Goal: Task Accomplishment & Management: Manage account settings

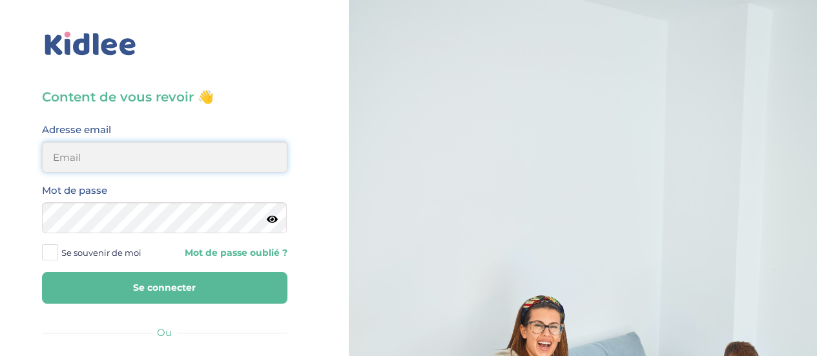
type input "0651885519"
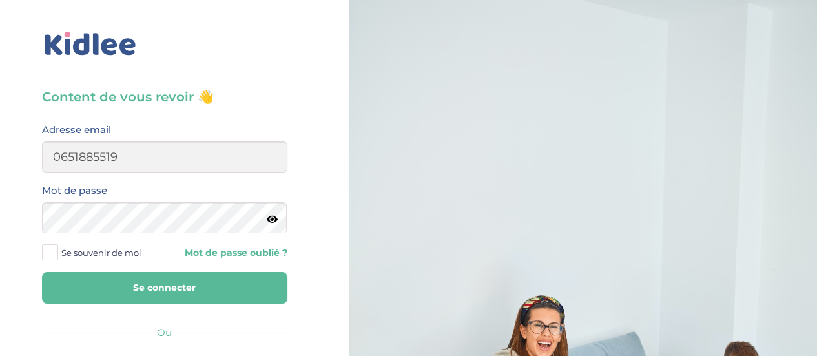
click at [73, 247] on span "Se souvenir de moi" at bounding box center [101, 252] width 80 height 17
click at [0, 0] on input "Se souvenir de moi" at bounding box center [0, 0] width 0 height 0
click at [110, 278] on button "Se connecter" at bounding box center [165, 288] width 246 height 32
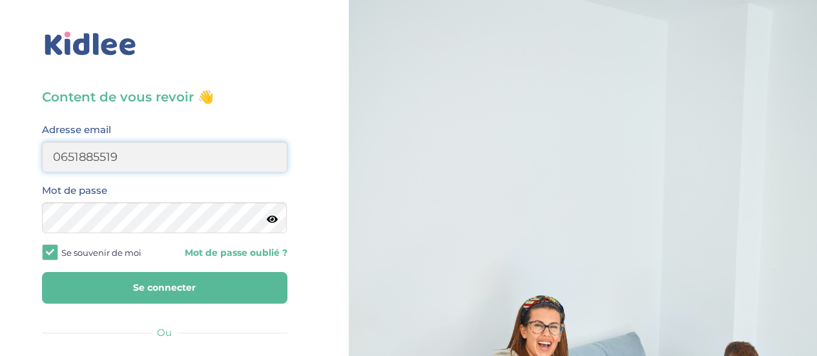
drag, startPoint x: 154, startPoint y: 156, endPoint x: 0, endPoint y: 149, distance: 153.9
click at [0, 149] on div "Content de vous revoir 👋 Avant de poursuivre veuillez vérifier que tous les cha…" at bounding box center [164, 309] width 349 height 618
click at [85, 163] on input "email" at bounding box center [165, 157] width 246 height 31
type input "0651885519"
click at [143, 275] on button "Se connecter" at bounding box center [165, 288] width 246 height 32
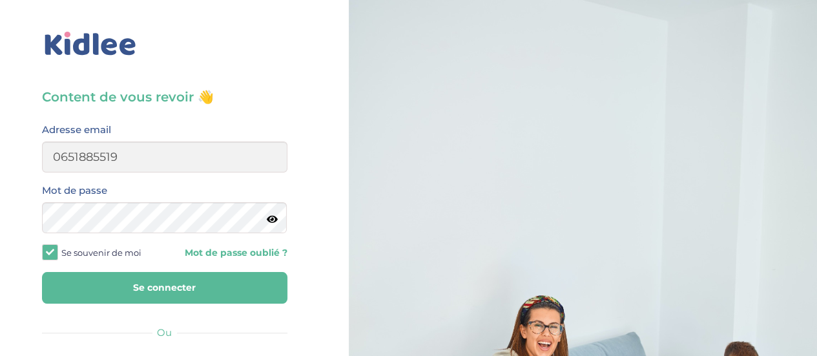
click at [147, 279] on button "Se connecter" at bounding box center [165, 288] width 246 height 32
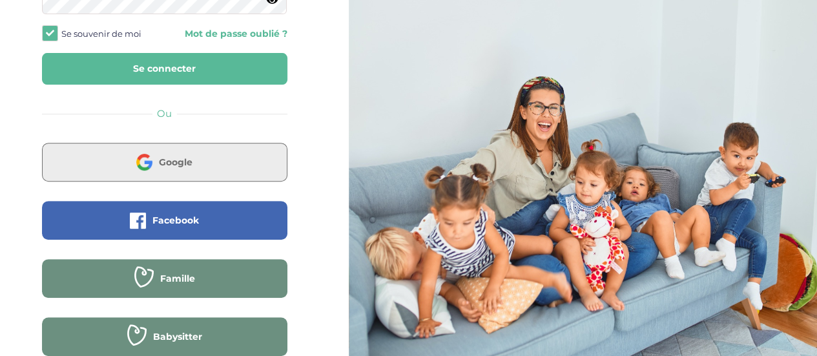
click at [198, 159] on button "Google" at bounding box center [165, 162] width 246 height 39
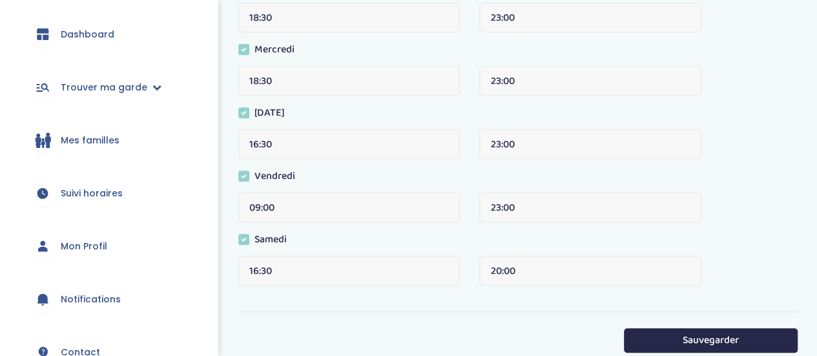
scroll to position [36, 0]
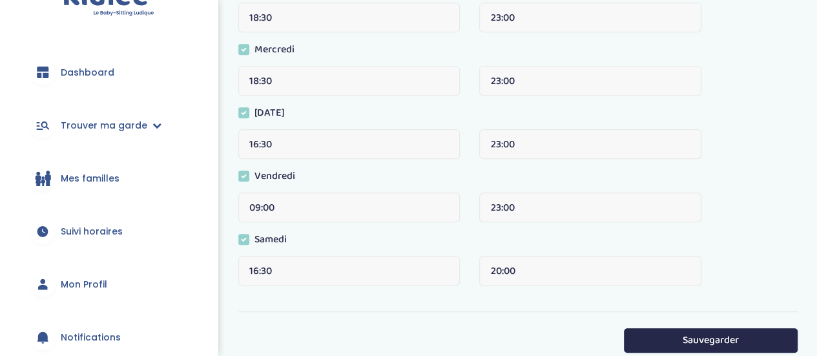
click at [97, 231] on span "Suivi horaires" at bounding box center [92, 232] width 62 height 14
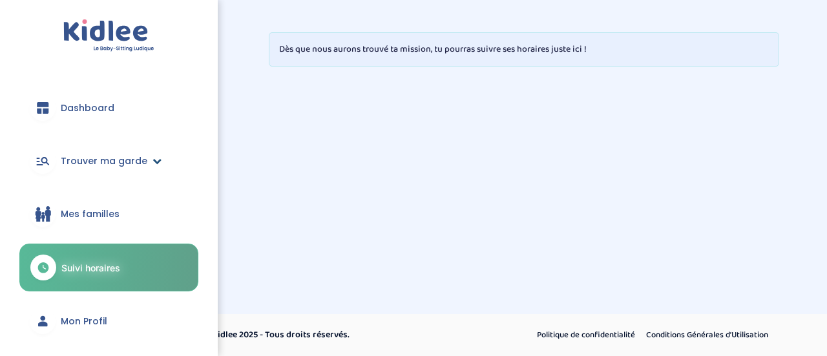
click at [153, 165] on link "Trouver ma garde" at bounding box center [108, 161] width 179 height 47
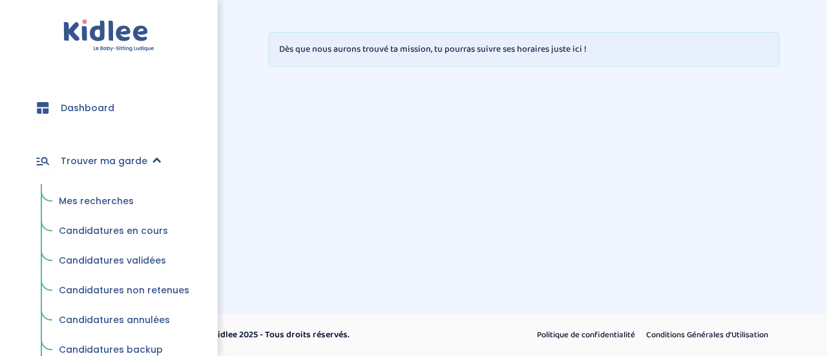
click at [154, 163] on icon at bounding box center [156, 160] width 9 height 9
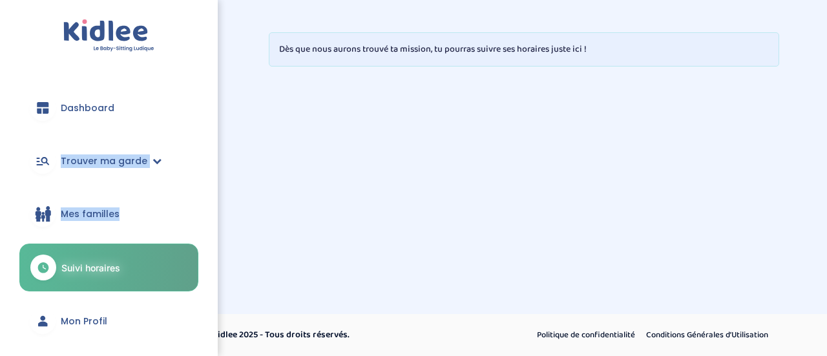
drag, startPoint x: 212, startPoint y: 117, endPoint x: 216, endPoint y: 220, distance: 103.5
click at [216, 220] on div "Dashboard Trouver ma garde Mes recherches Candidatures en cours Candidatures va…" at bounding box center [109, 178] width 218 height 356
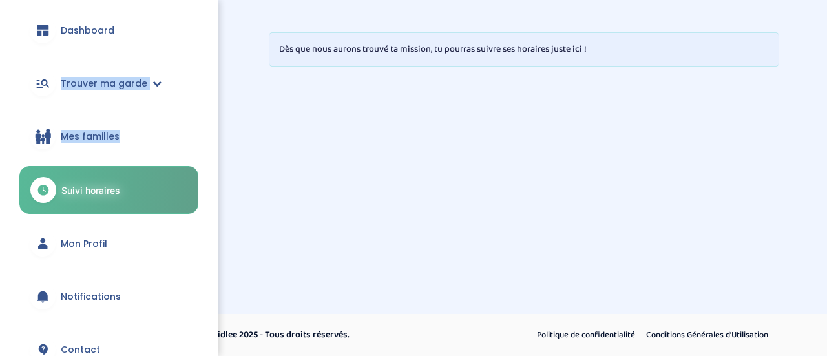
scroll to position [67, 0]
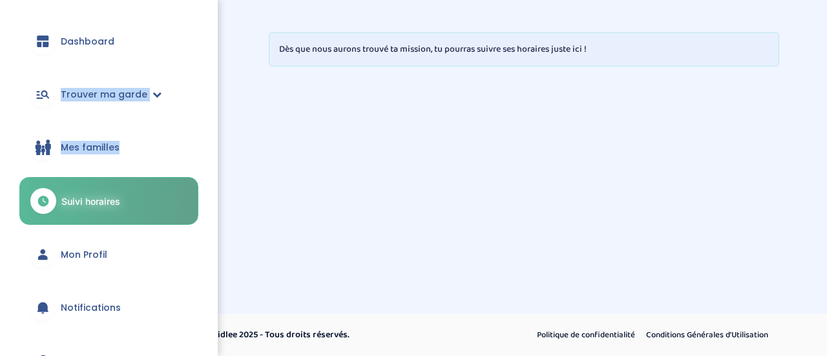
click at [17, 128] on div "Dashboard Trouver ma garde Mes recherches Candidatures en cours Candidatures va…" at bounding box center [109, 178] width 218 height 356
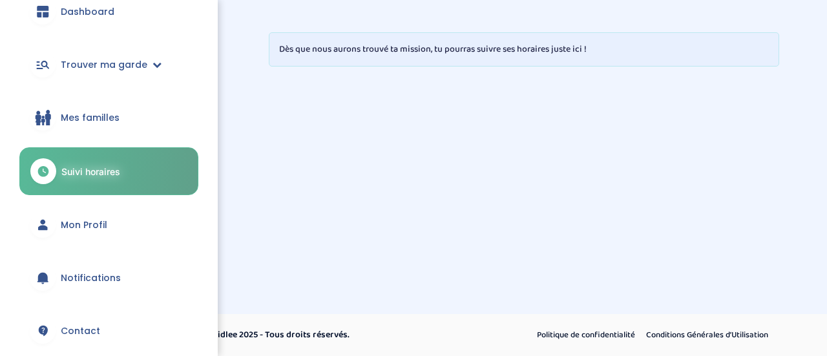
scroll to position [87, 0]
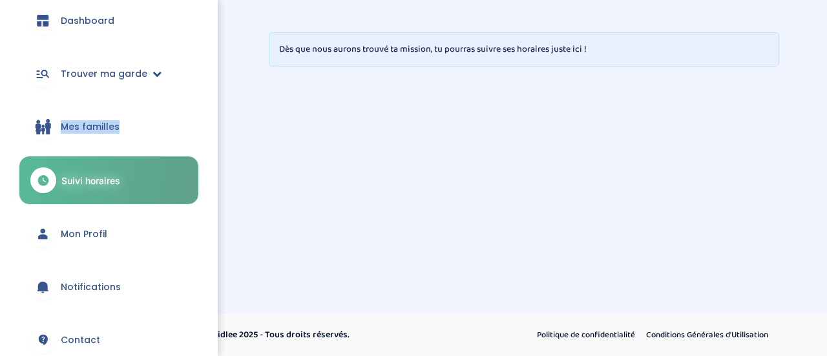
drag, startPoint x: 211, startPoint y: 116, endPoint x: 193, endPoint y: 70, distance: 49.3
click at [193, 70] on div "Dashboard Trouver ma garde Mes recherches Candidatures en cours Candidatures va…" at bounding box center [109, 178] width 218 height 356
click at [211, 23] on div "Dashboard Trouver ma garde Mes recherches Candidatures en cours Candidatures va…" at bounding box center [109, 178] width 218 height 356
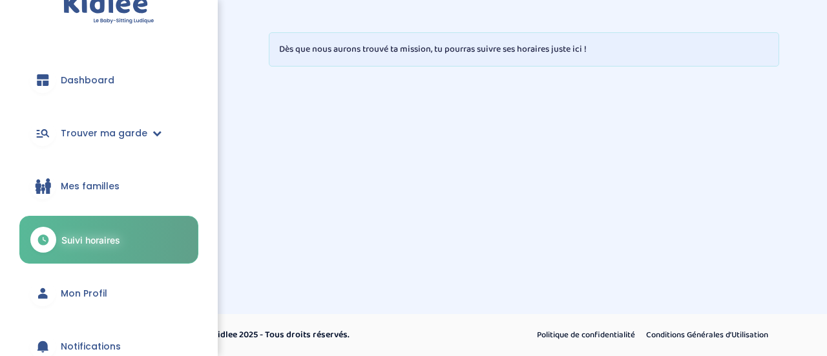
scroll to position [0, 0]
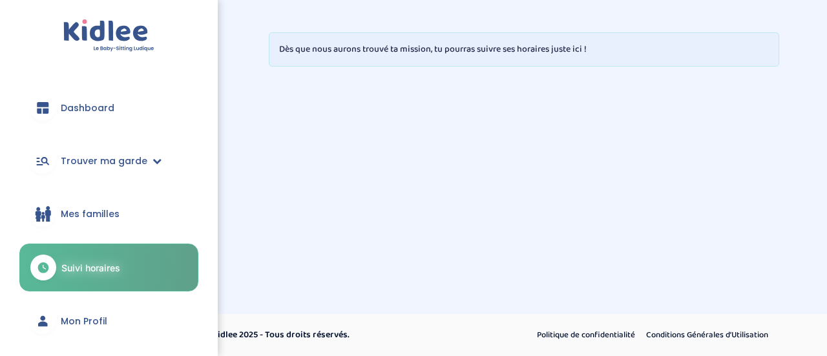
click at [103, 105] on span "Dashboard" at bounding box center [88, 108] width 54 height 14
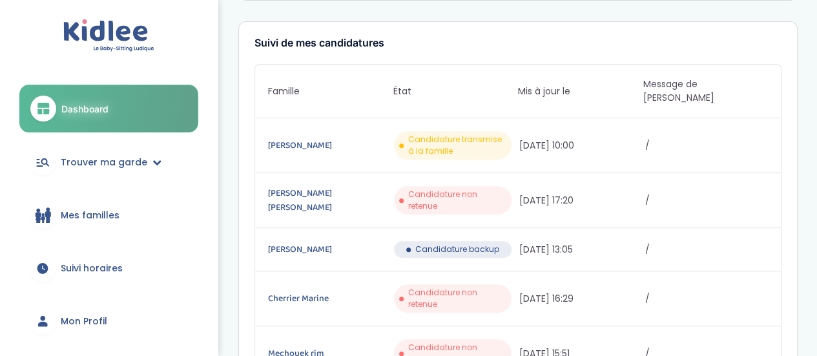
scroll to position [187, 0]
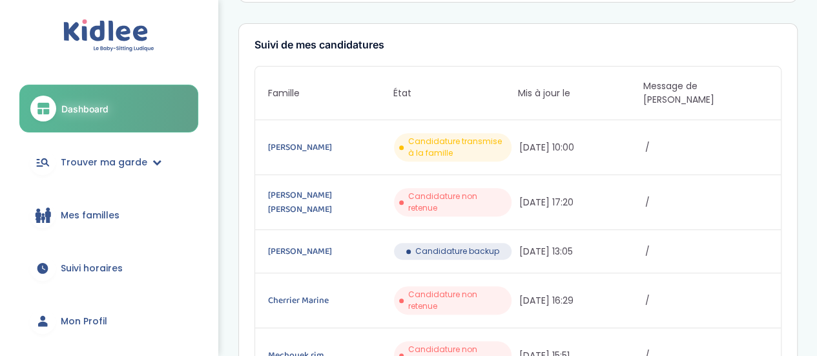
drag, startPoint x: 0, startPoint y: 0, endPoint x: 825, endPoint y: 136, distance: 836.3
click at [320, 188] on link "Abedi Benhadada Linda" at bounding box center [329, 202] width 123 height 28
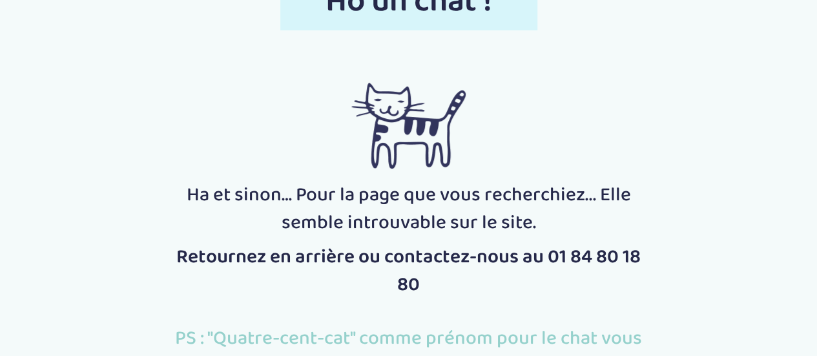
scroll to position [8, 0]
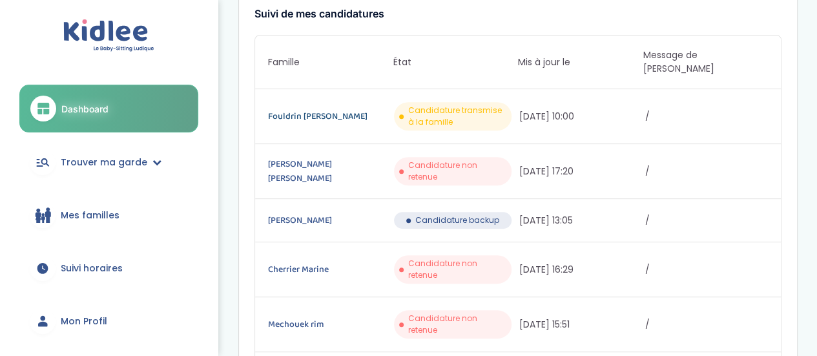
click at [325, 109] on link "Fouldrin [PERSON_NAME]" at bounding box center [329, 116] width 123 height 14
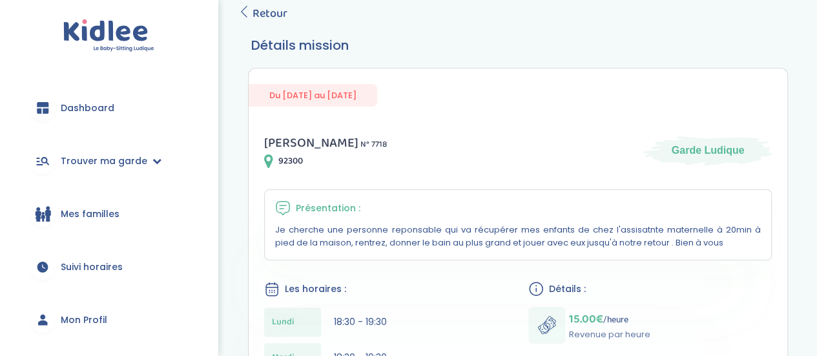
scroll to position [76, 0]
drag, startPoint x: 819, startPoint y: 57, endPoint x: 775, endPoint y: 82, distance: 50.1
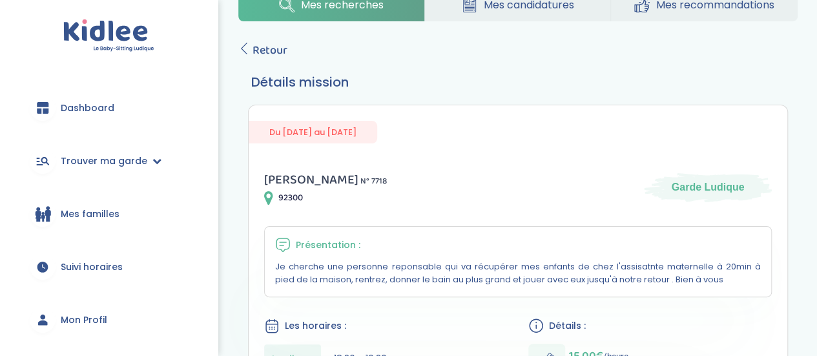
scroll to position [16, 0]
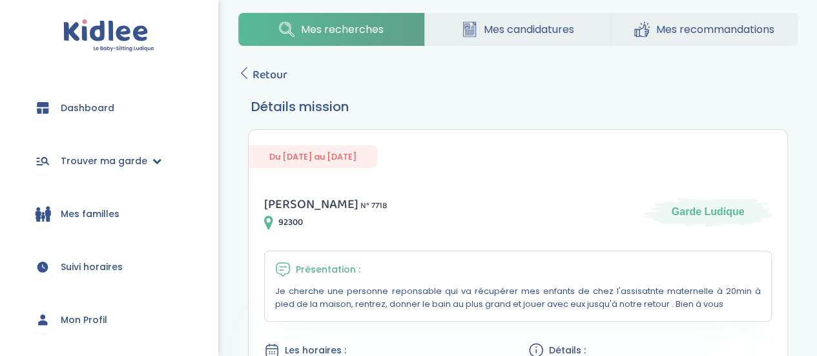
click at [93, 167] on span "Trouver ma garde" at bounding box center [104, 161] width 87 height 14
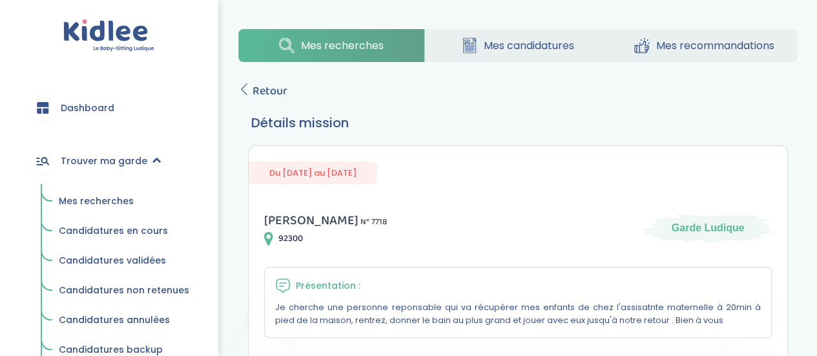
drag, startPoint x: 216, startPoint y: 78, endPoint x: 218, endPoint y: 118, distance: 40.8
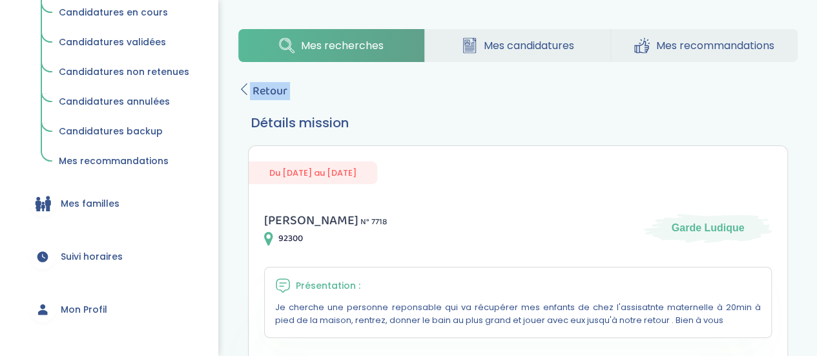
scroll to position [231, 0]
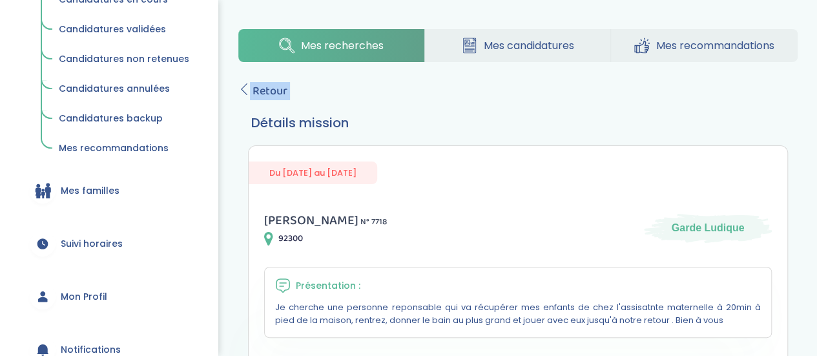
click at [88, 191] on span "Mes familles" at bounding box center [90, 191] width 59 height 14
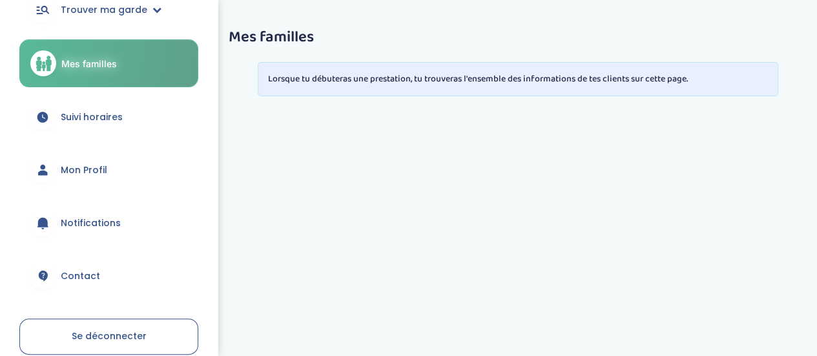
scroll to position [145, 0]
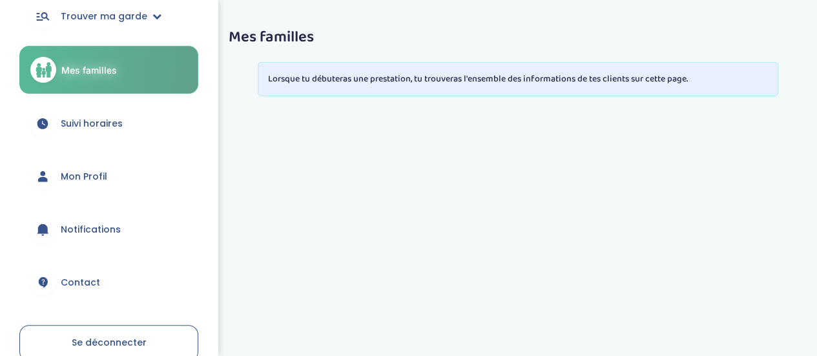
click at [98, 132] on link "Suivi horaires" at bounding box center [108, 123] width 179 height 47
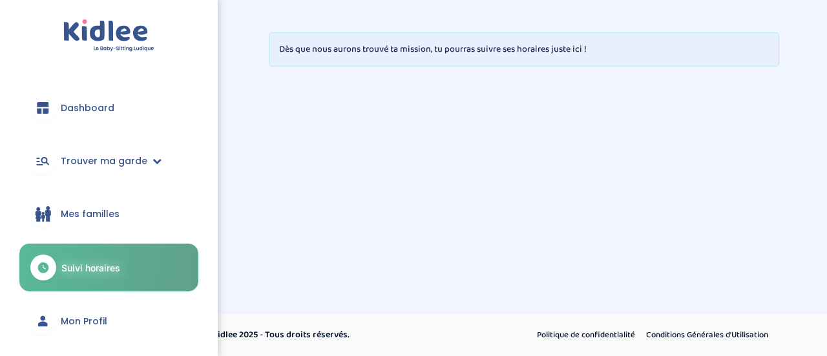
click at [105, 117] on link "Dashboard" at bounding box center [108, 108] width 179 height 47
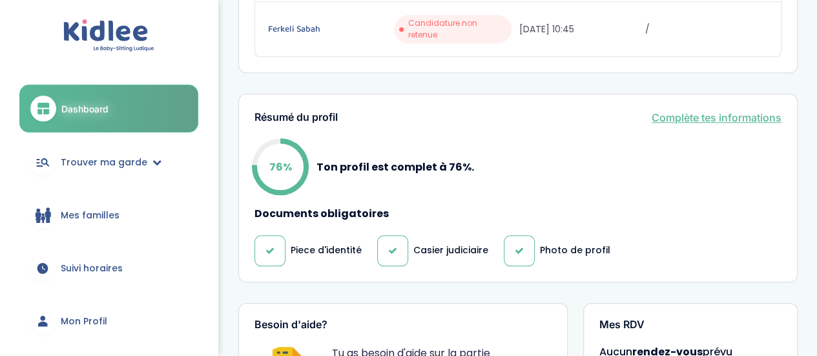
scroll to position [570, 0]
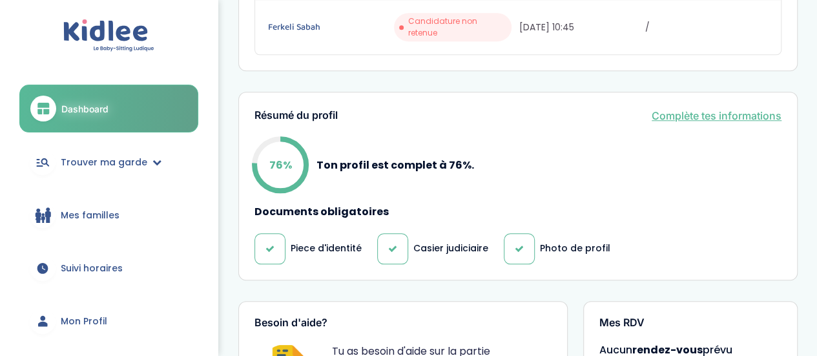
click at [745, 108] on link "Complète tes informations" at bounding box center [717, 116] width 130 height 16
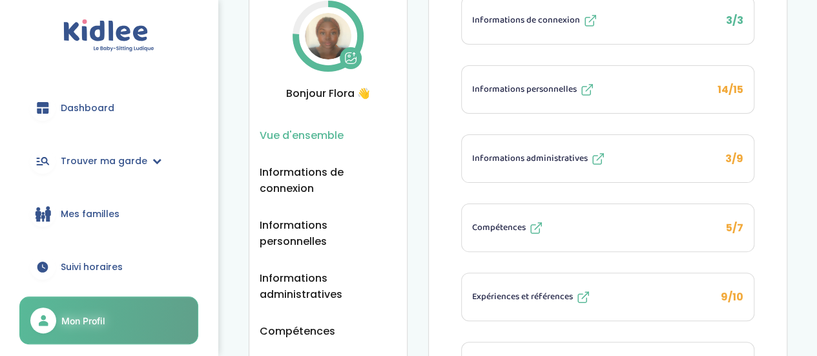
scroll to position [67, 0]
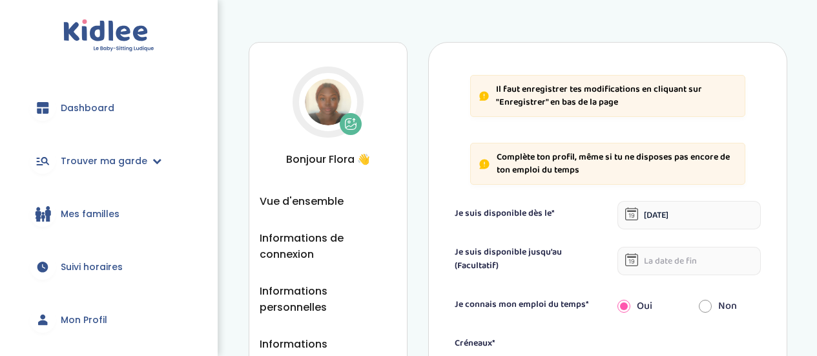
select select "1"
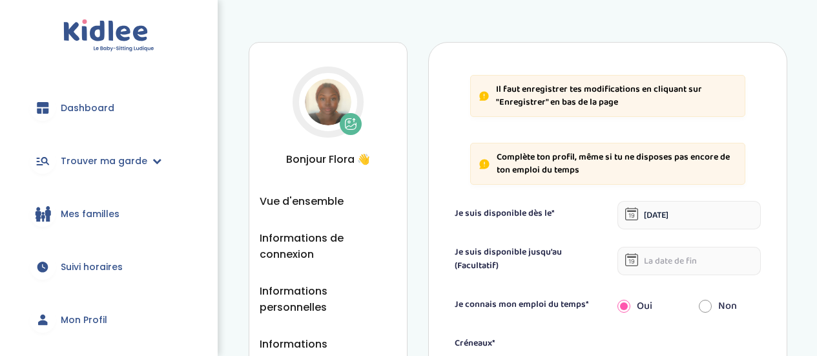
select select "1"
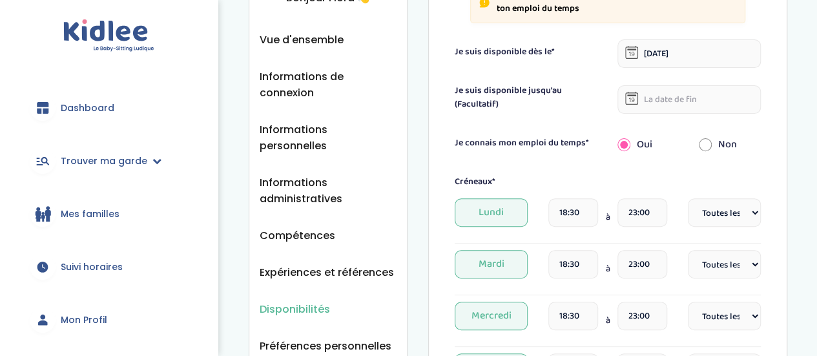
scroll to position [190, 0]
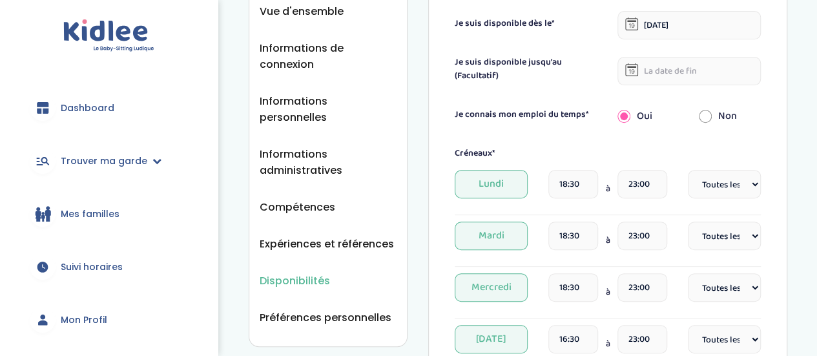
drag, startPoint x: 797, startPoint y: 120, endPoint x: 805, endPoint y: 85, distance: 35.7
click at [805, 85] on div "Disponibilités Vue d'ensemble Informations de connexion Informations personnell…" at bounding box center [518, 333] width 598 height 1008
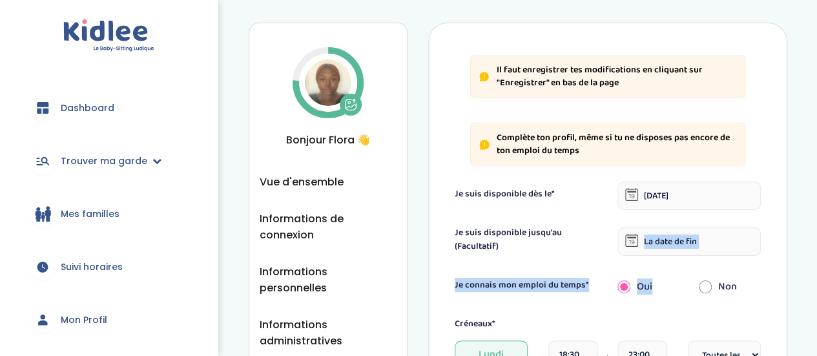
scroll to position [0, 0]
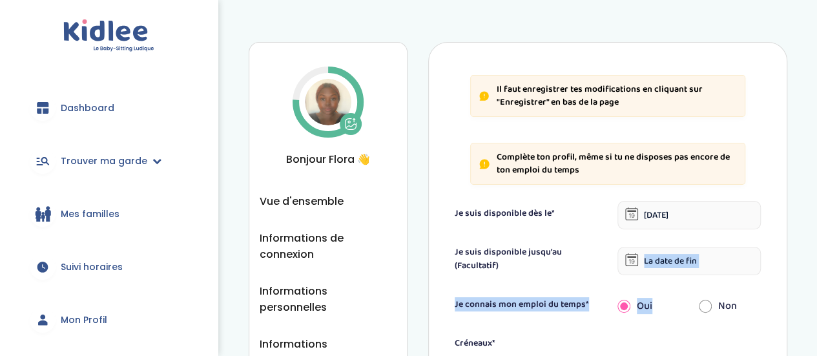
click at [316, 97] on img at bounding box center [328, 102] width 47 height 47
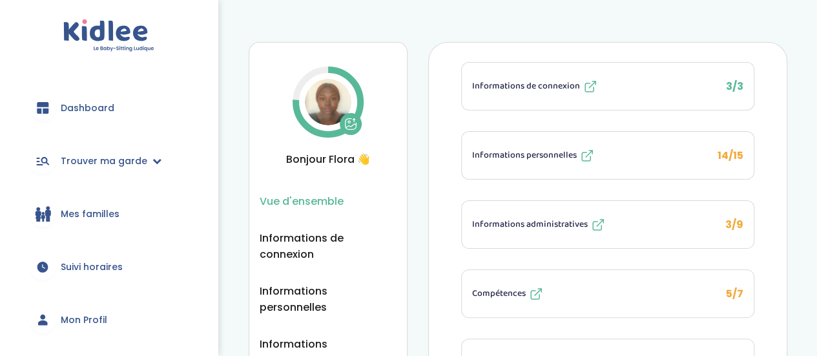
click at [726, 217] on span "3/9" at bounding box center [735, 224] width 18 height 15
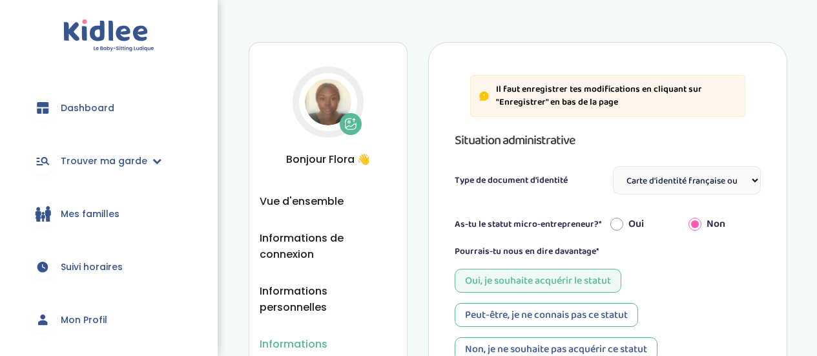
select select "Carte d'identité française ou Passeport français daté de moins de 5 ans"
drag, startPoint x: 216, startPoint y: 166, endPoint x: 218, endPoint y: 224, distance: 58.2
click at [72, 312] on link "Mon Profil" at bounding box center [108, 320] width 179 height 47
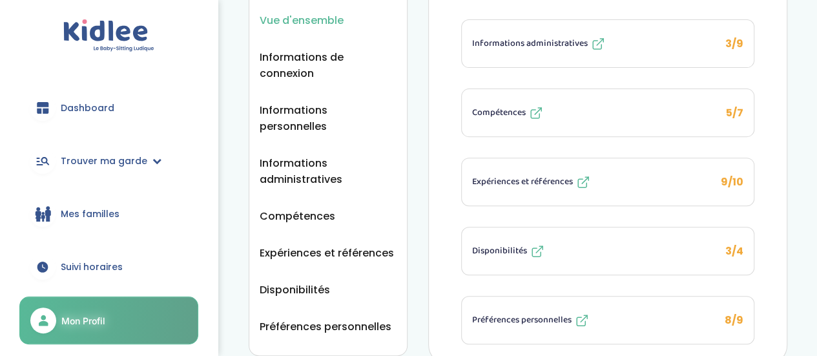
scroll to position [184, 0]
